Goal: Task Accomplishment & Management: Use online tool/utility

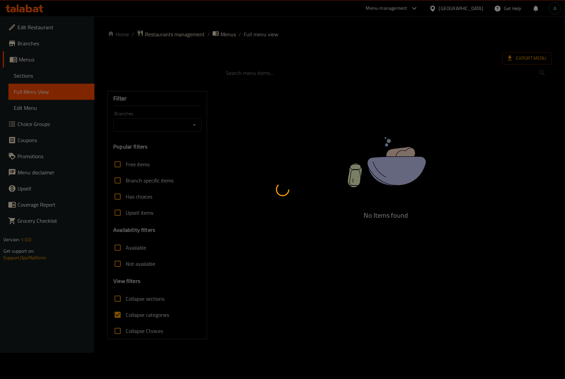
click at [130, 312] on div at bounding box center [282, 189] width 565 height 379
click at [137, 320] on div at bounding box center [282, 189] width 565 height 379
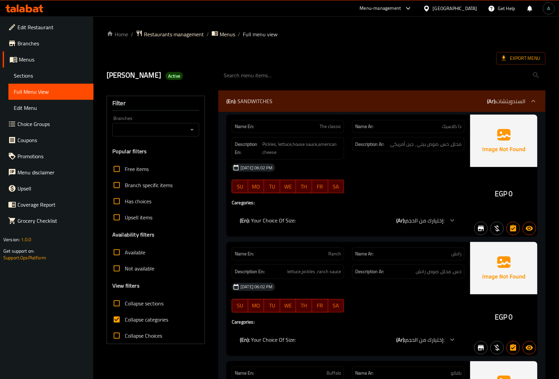
click at [324, 126] on span "The classic" at bounding box center [330, 126] width 22 height 7
copy span "The classic"
click at [130, 318] on span "Collapse categories" at bounding box center [146, 320] width 43 height 8
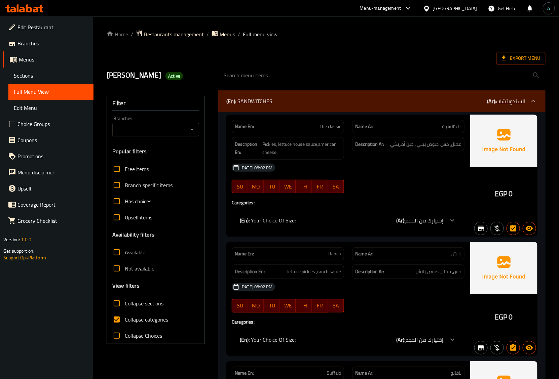
click at [125, 318] on input "Collapse categories" at bounding box center [117, 320] width 16 height 16
checkbox input "false"
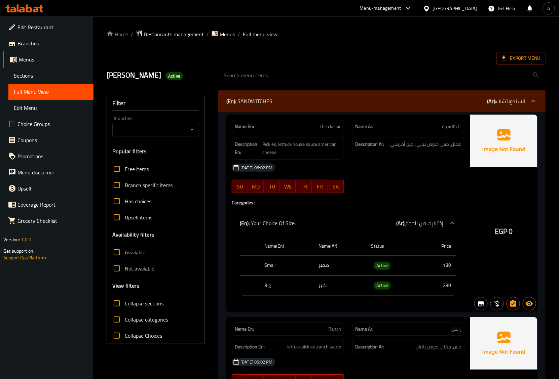
click at [517, 57] on span "Export Menu" at bounding box center [521, 58] width 38 height 8
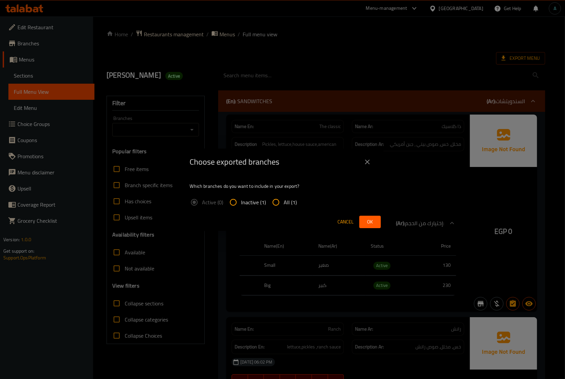
click at [286, 202] on span "All (1)" at bounding box center [290, 202] width 13 height 8
click at [284, 202] on input "All (1)" at bounding box center [276, 202] width 16 height 16
radio input "true"
click at [377, 221] on button "Ok" at bounding box center [370, 222] width 22 height 12
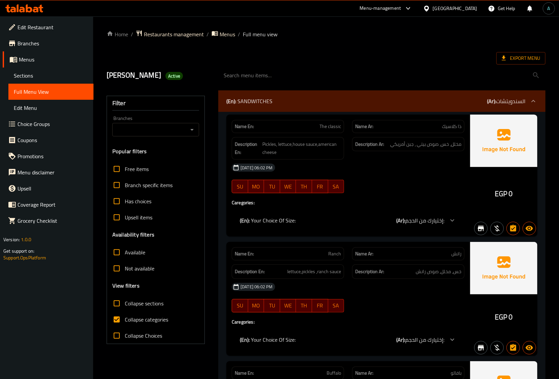
click at [129, 320] on span "Collapse categories" at bounding box center [146, 320] width 43 height 8
click at [125, 320] on input "Collapse categories" at bounding box center [117, 320] width 16 height 16
checkbox input "false"
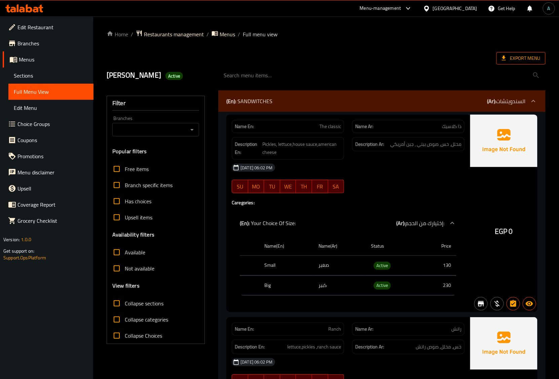
click at [510, 56] on span "Export Menu" at bounding box center [521, 58] width 38 height 8
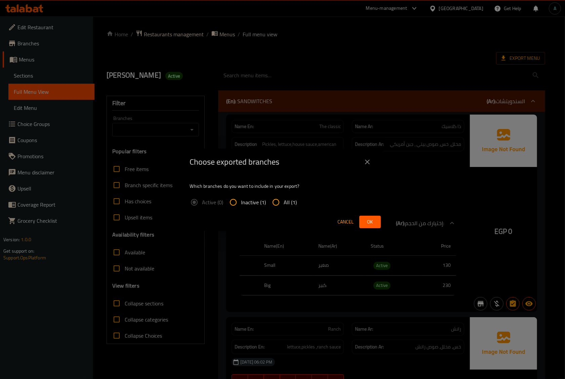
click at [280, 206] on input "All (1)" at bounding box center [276, 202] width 16 height 16
radio input "true"
drag, startPoint x: 365, startPoint y: 223, endPoint x: 361, endPoint y: 223, distance: 4.0
click at [365, 223] on span "Ok" at bounding box center [370, 222] width 11 height 8
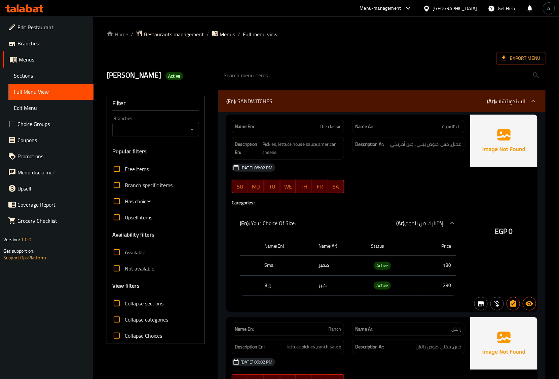
click at [38, 8] on icon at bounding box center [36, 10] width 6 height 6
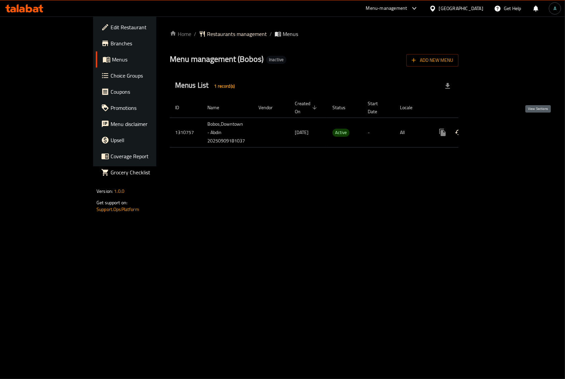
click at [495, 128] on icon "enhanced table" at bounding box center [491, 132] width 8 height 8
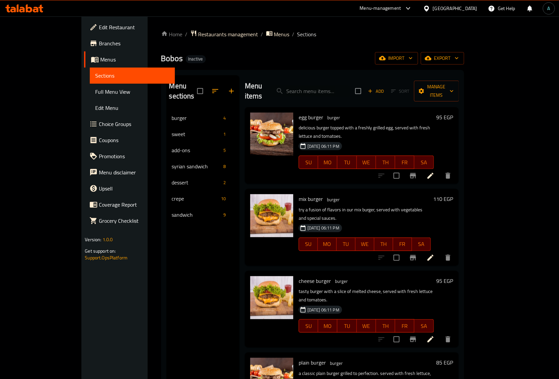
click at [95, 88] on span "Full Menu View" at bounding box center [132, 92] width 74 height 8
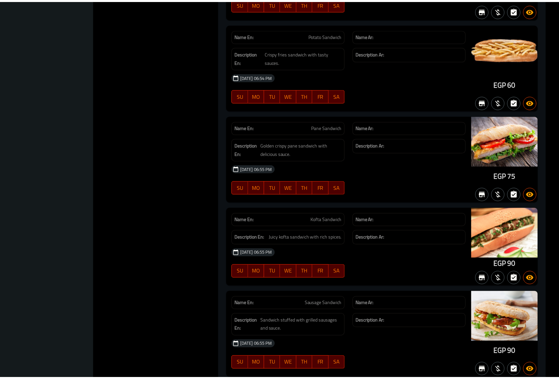
scroll to position [3638, 0]
